Goal: Transaction & Acquisition: Purchase product/service

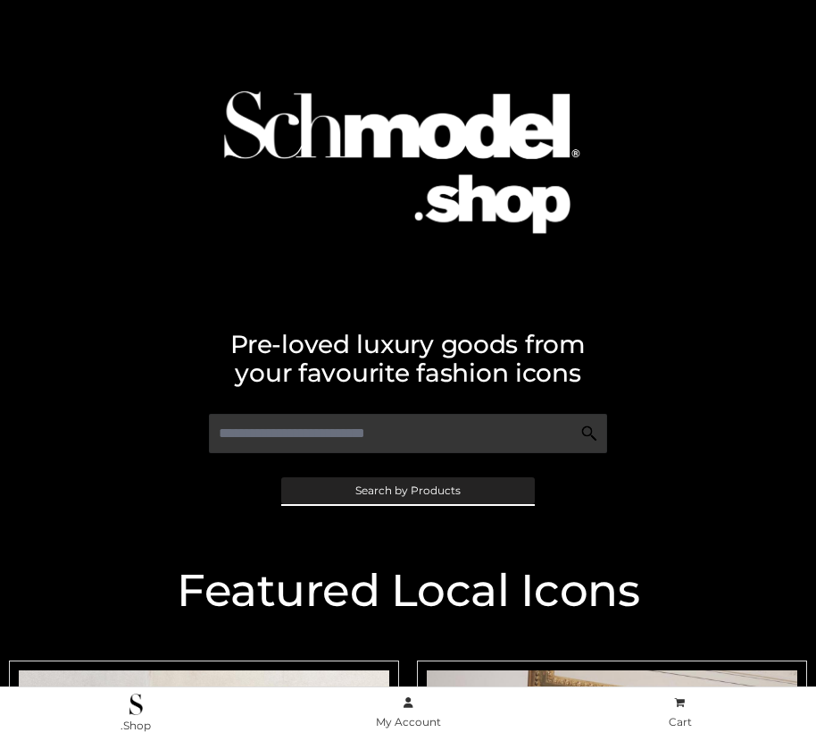
click at [407, 490] on span "Search by Products" at bounding box center [408, 490] width 105 height 11
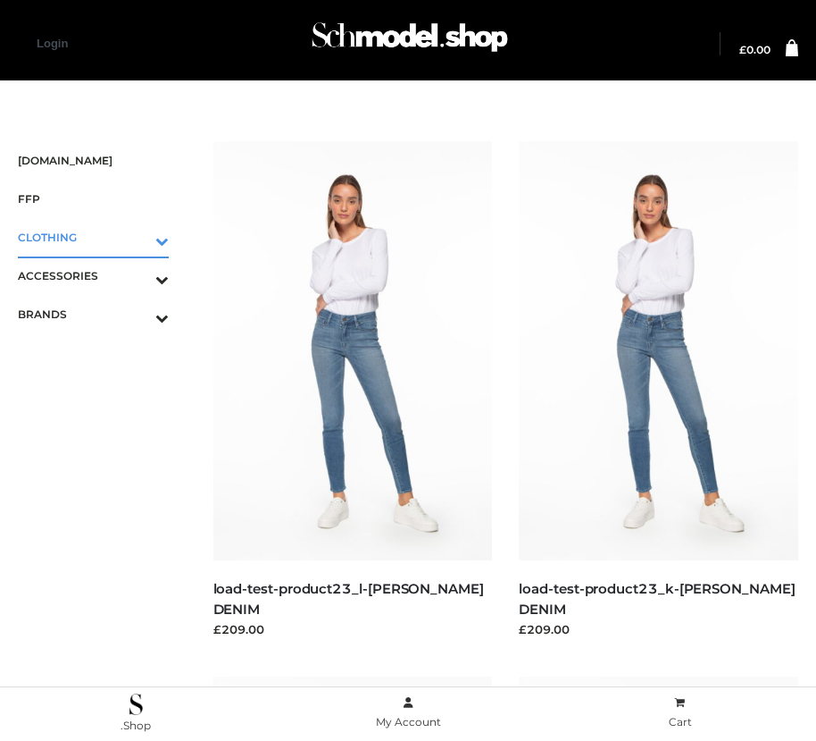
click at [137, 237] on icon "Toggle Submenu" at bounding box center [69, 240] width 200 height 21
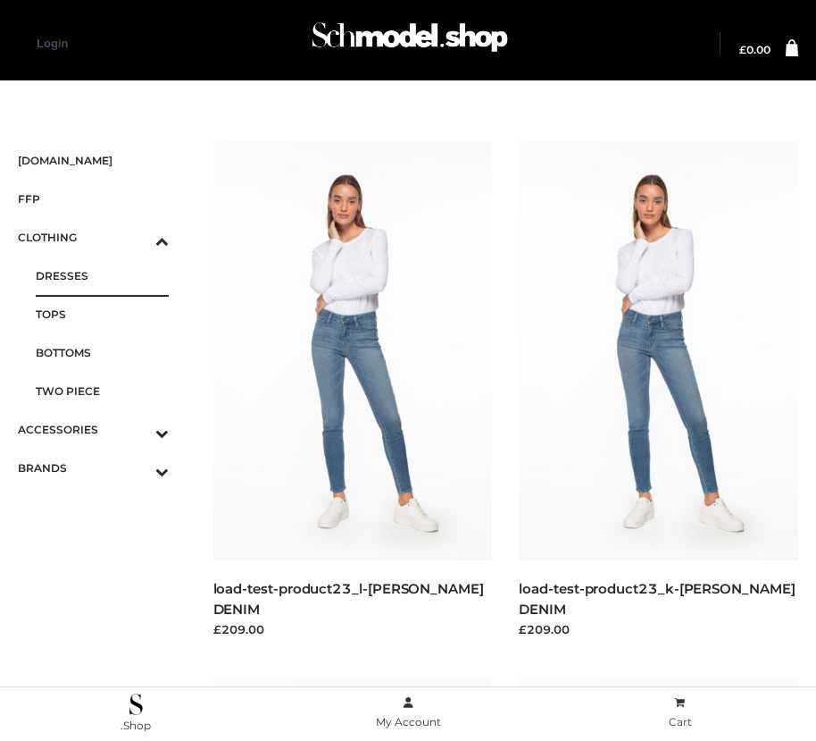
click at [102, 275] on span "DRESSES" at bounding box center [102, 275] width 133 height 21
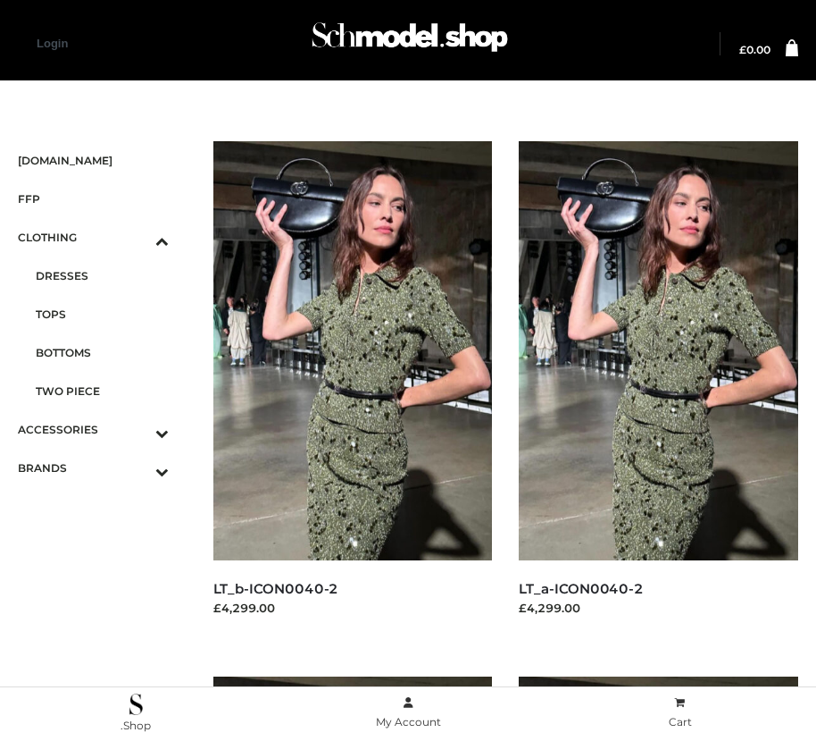
scroll to position [2041, 0]
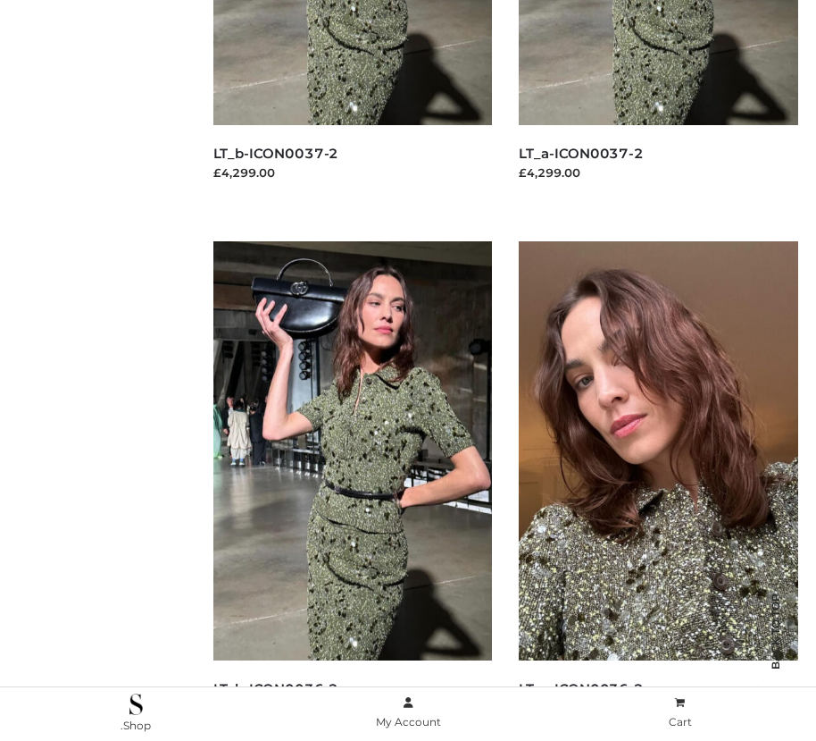
click at [658, 490] on img at bounding box center [659, 450] width 280 height 419
